Goal: Task Accomplishment & Management: Use online tool/utility

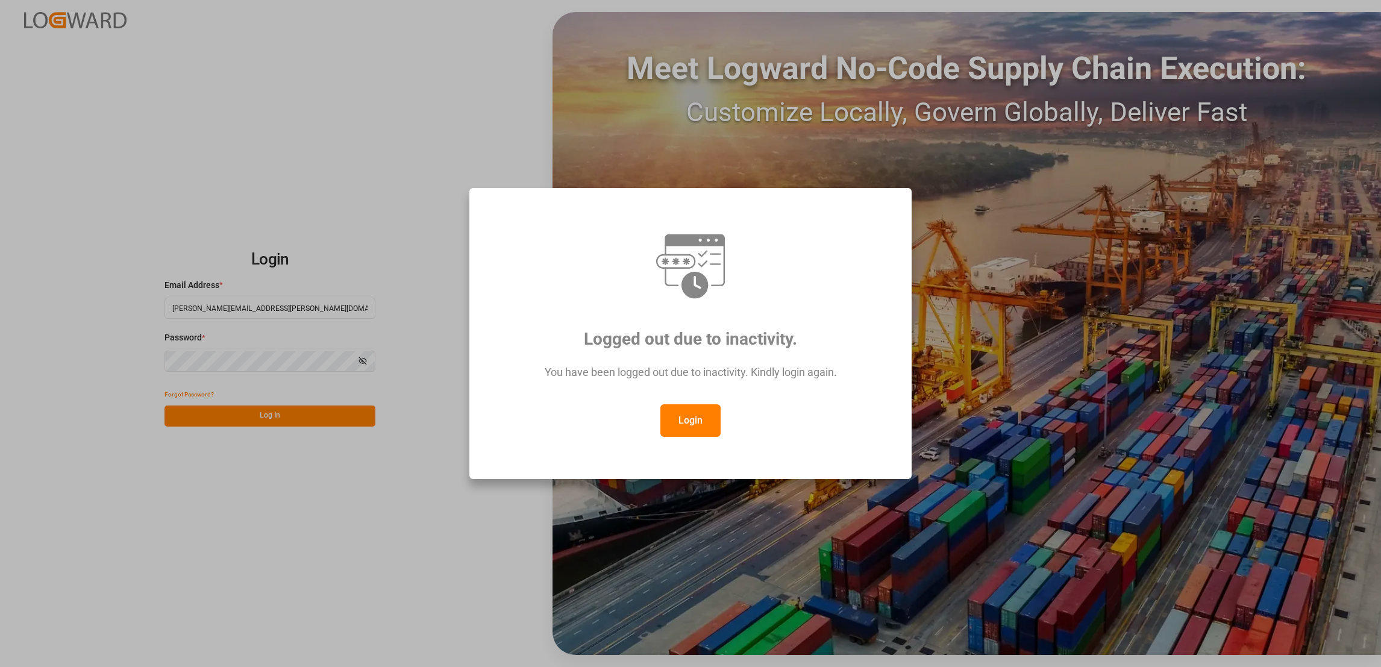
click at [696, 422] on button "Login" at bounding box center [690, 420] width 60 height 33
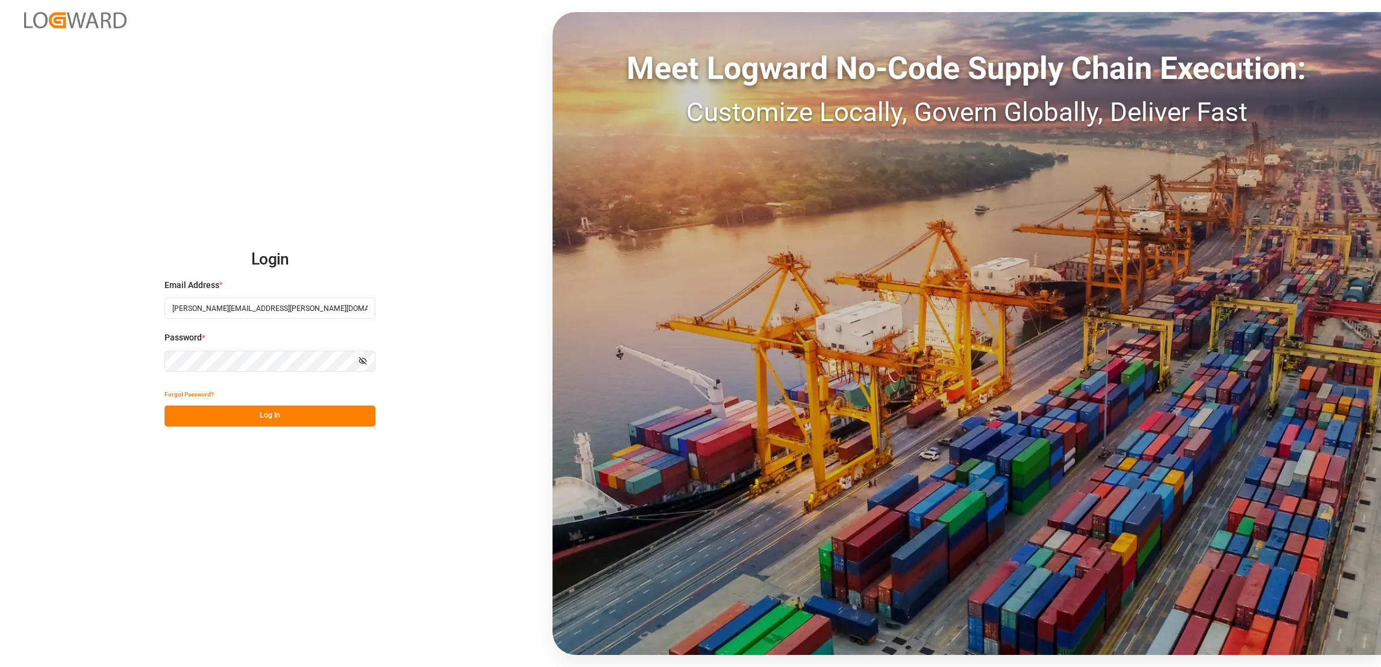
click at [309, 417] on button "Log In" at bounding box center [269, 415] width 211 height 21
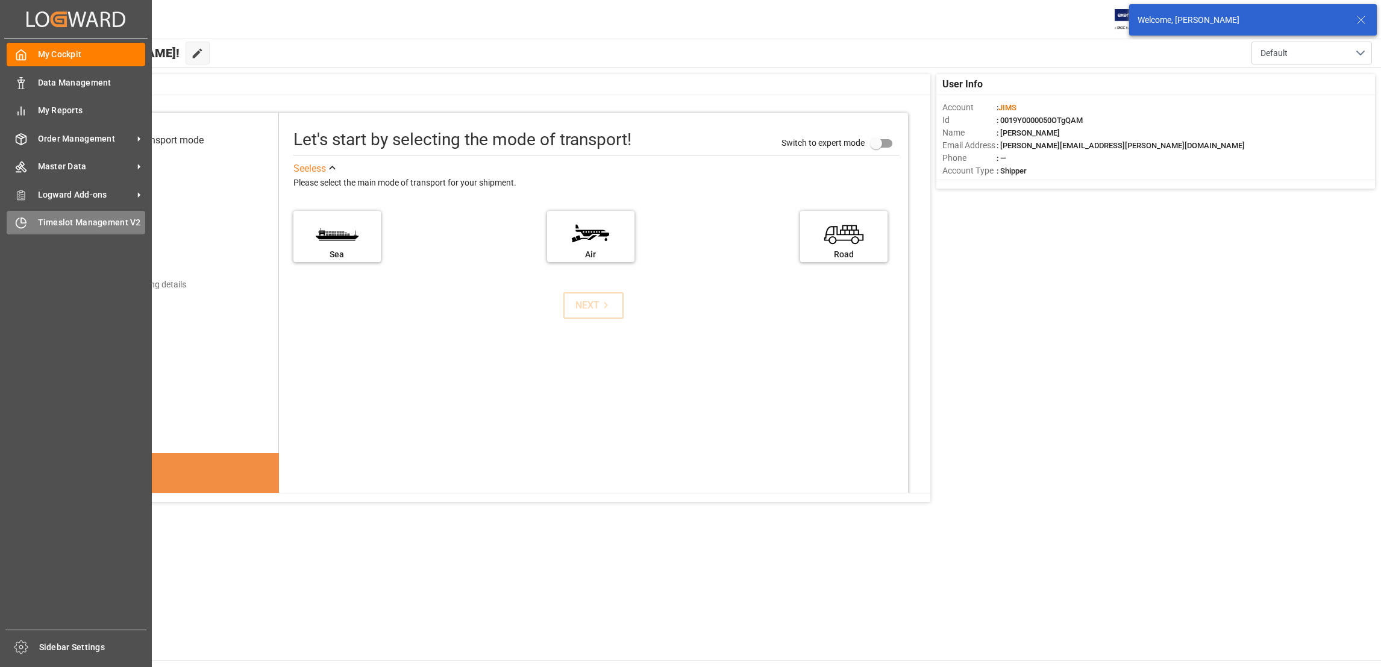
click at [17, 225] on icon at bounding box center [21, 224] width 10 height 10
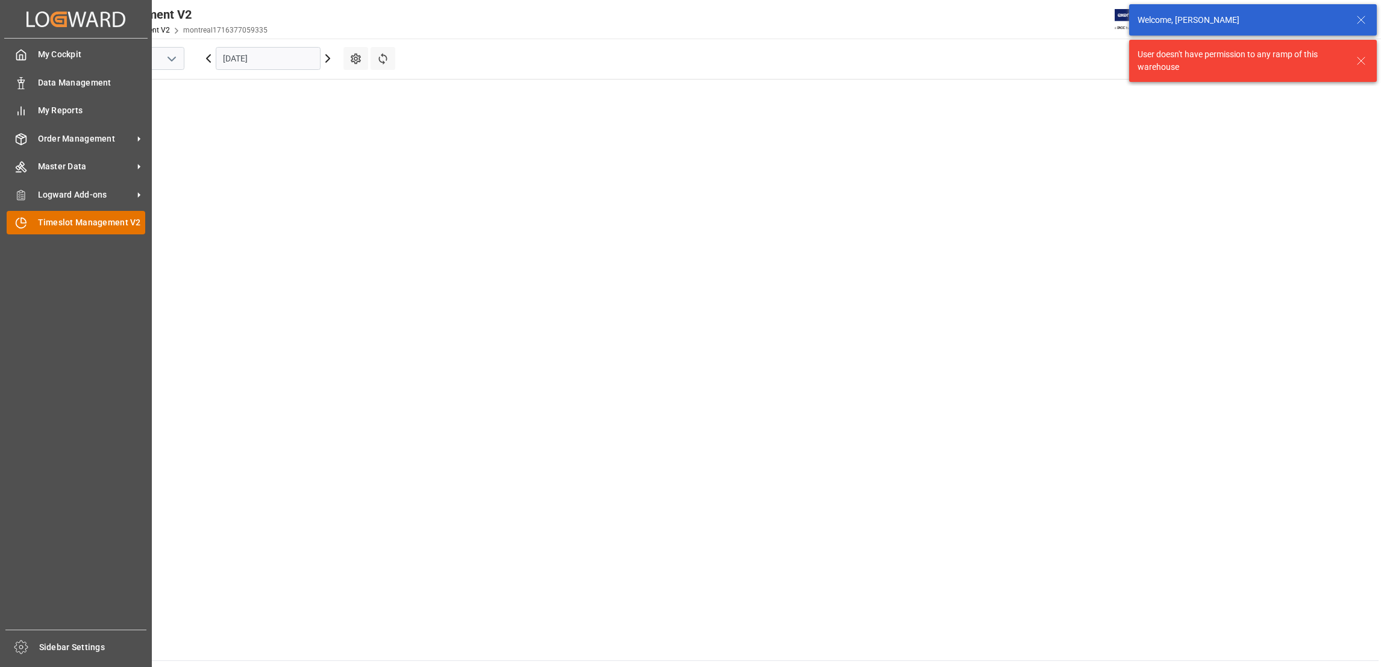
scroll to position [422, 0]
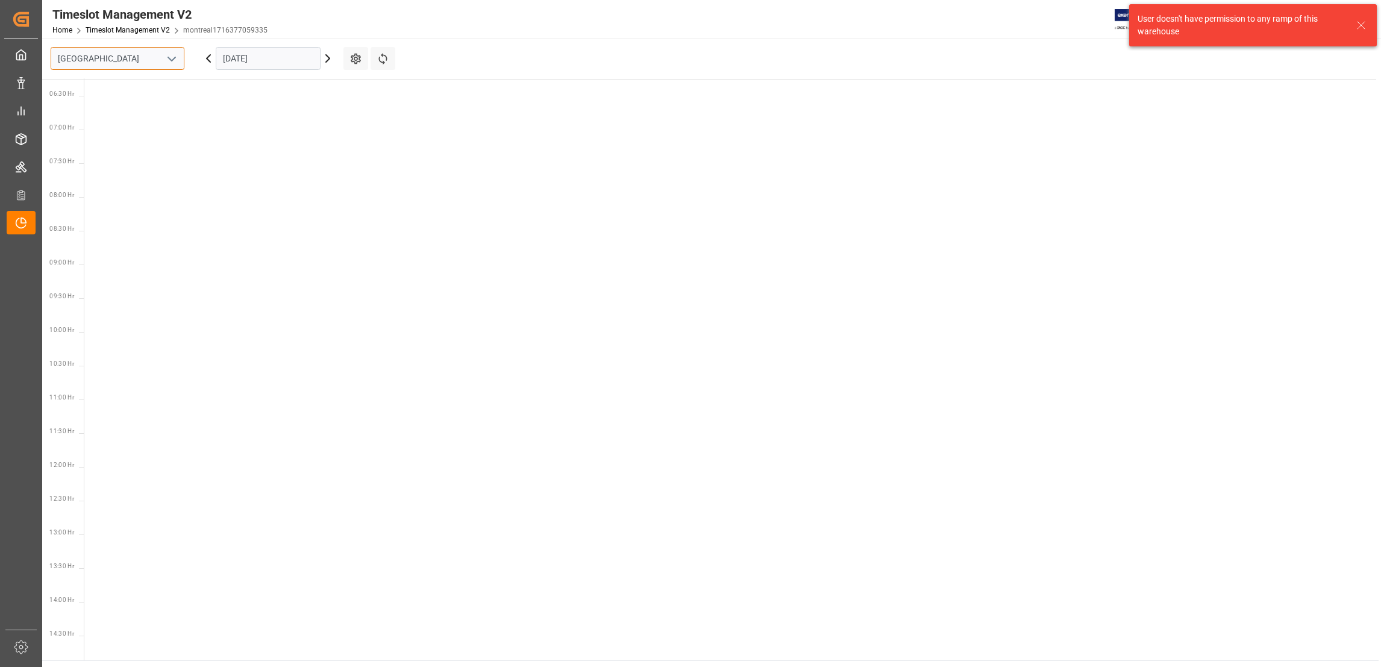
click at [181, 55] on input "[GEOGRAPHIC_DATA]" at bounding box center [118, 58] width 134 height 23
click at [164, 58] on icon "open menu" at bounding box center [171, 59] width 14 height 14
click at [98, 113] on div "Southaven" at bounding box center [117, 112] width 133 height 27
